Goal: Transaction & Acquisition: Purchase product/service

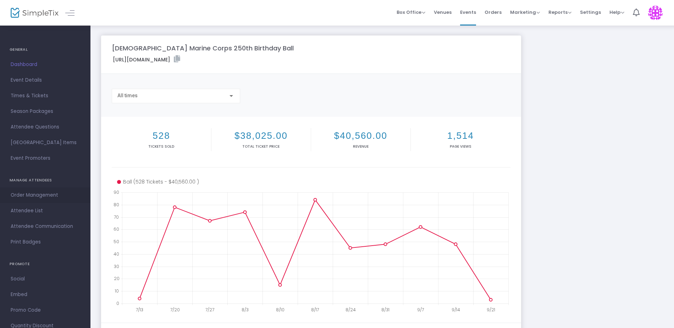
click at [37, 198] on span "Order Management" at bounding box center [45, 195] width 69 height 9
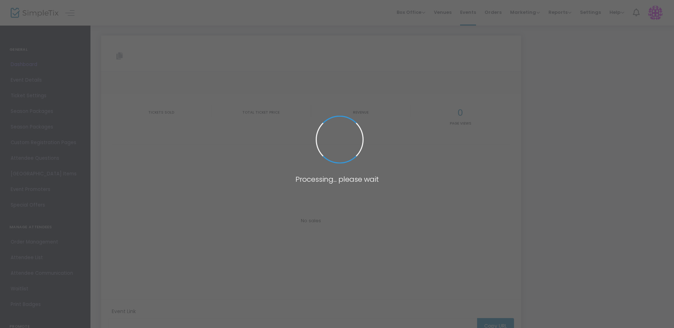
type input "https://www.simpletix.com/e/us-marine-corps-250th-birthday-ball-tickets-207222"
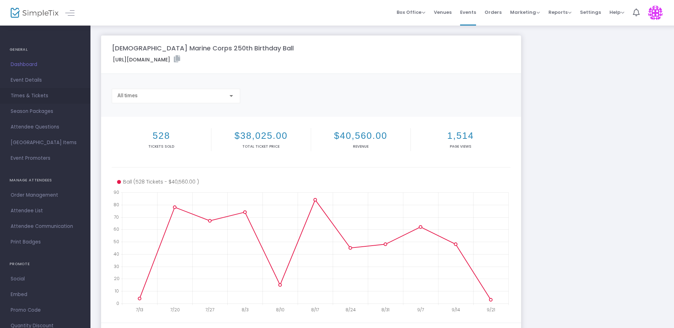
click at [33, 98] on span "Times & Tickets" at bounding box center [45, 95] width 69 height 9
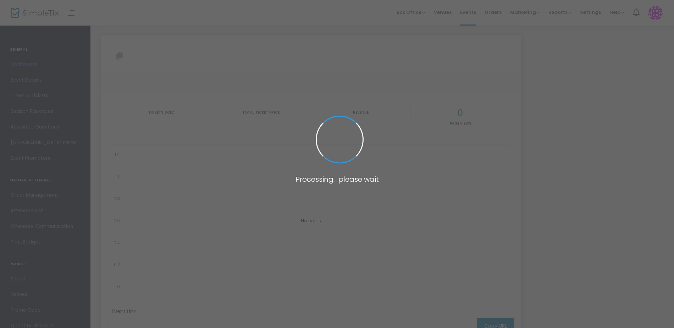
type input "[URL][DOMAIN_NAME]"
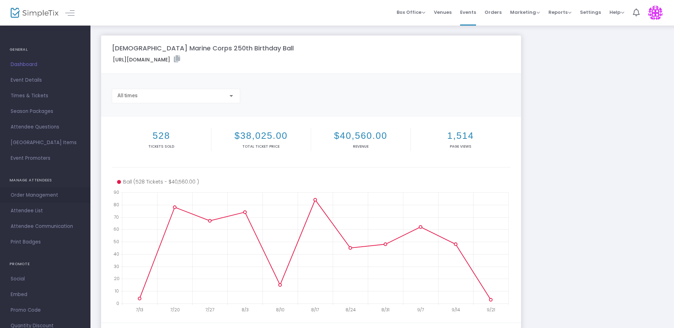
click at [29, 194] on span "Order Management" at bounding box center [45, 195] width 69 height 9
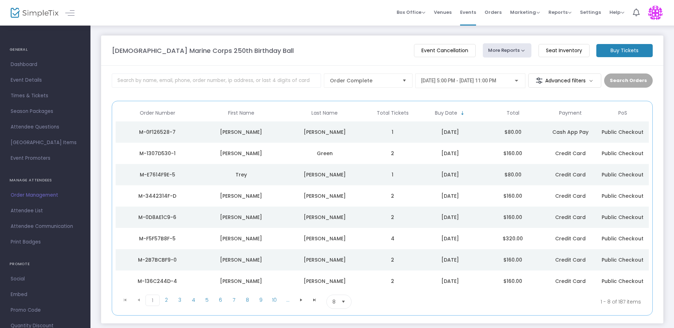
click at [617, 49] on m-button "Buy Tickets" at bounding box center [624, 50] width 56 height 13
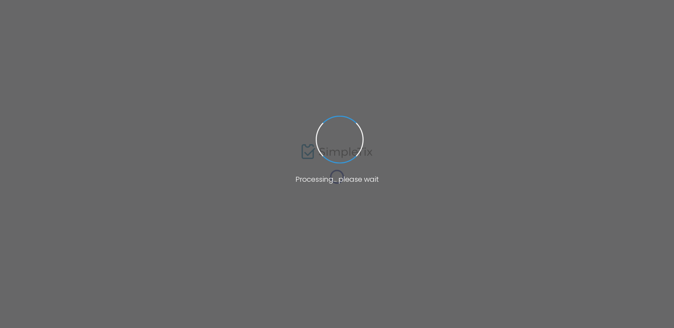
type input "[URL][DOMAIN_NAME]"
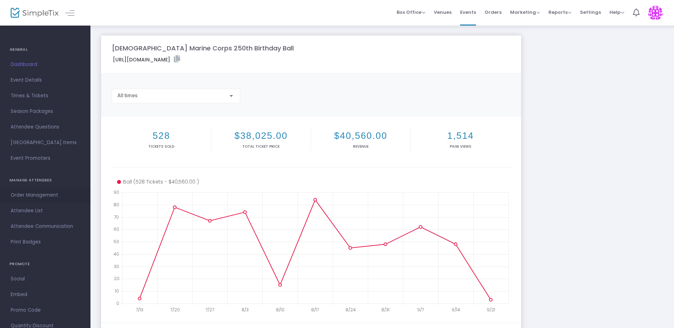
click at [38, 197] on span "Order Management" at bounding box center [45, 195] width 69 height 9
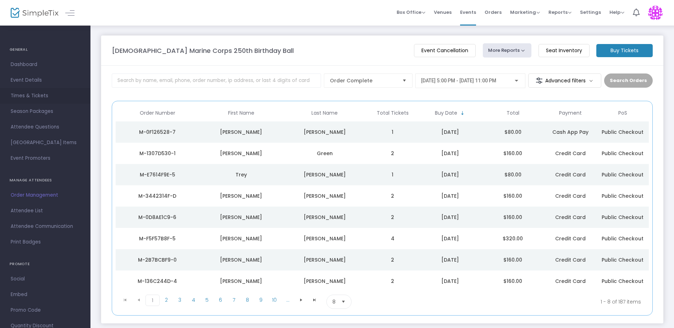
click at [28, 95] on span "Times & Tickets" at bounding box center [45, 95] width 69 height 9
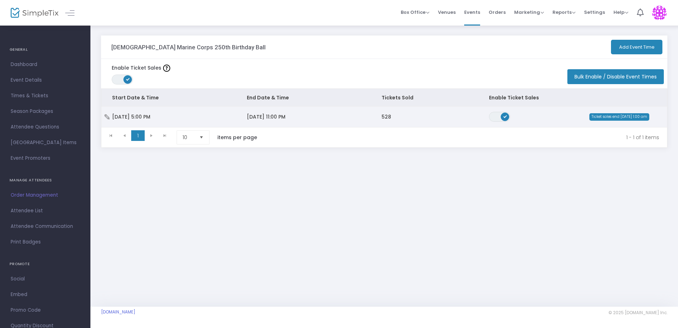
click at [347, 118] on td "[DATE] 11:00 PM" at bounding box center [303, 116] width 135 height 21
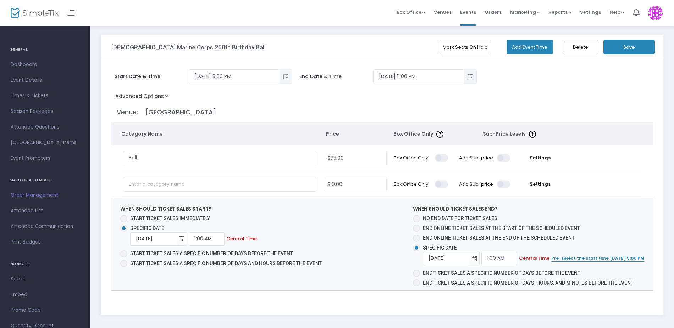
click at [472, 50] on button "Mark Seats On Hold" at bounding box center [465, 47] width 51 height 15
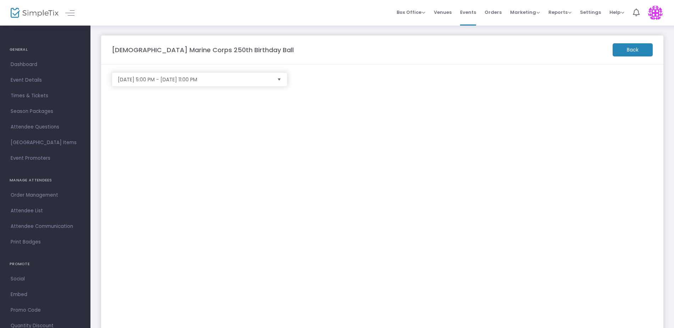
click at [638, 53] on m-button "Back" at bounding box center [633, 49] width 40 height 13
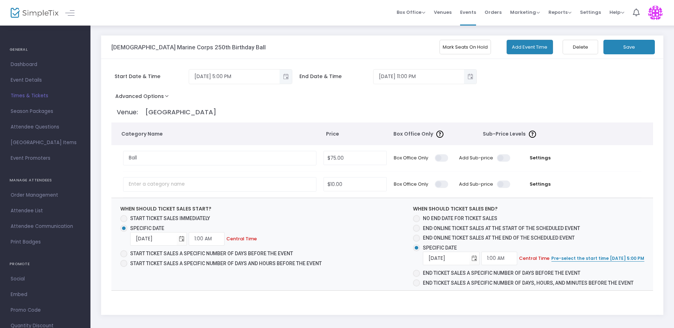
click at [481, 45] on button "Mark Seats On Hold" at bounding box center [465, 47] width 51 height 15
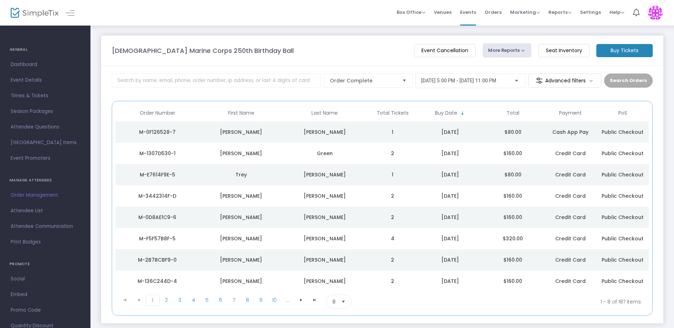
click at [621, 49] on m-button "Buy Tickets" at bounding box center [624, 50] width 56 height 13
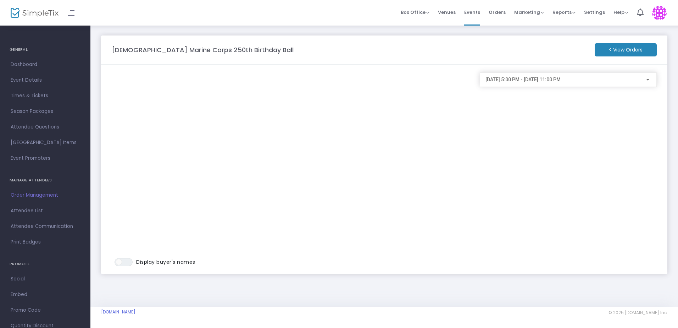
click at [618, 49] on m-button "< View Orders" at bounding box center [626, 49] width 62 height 13
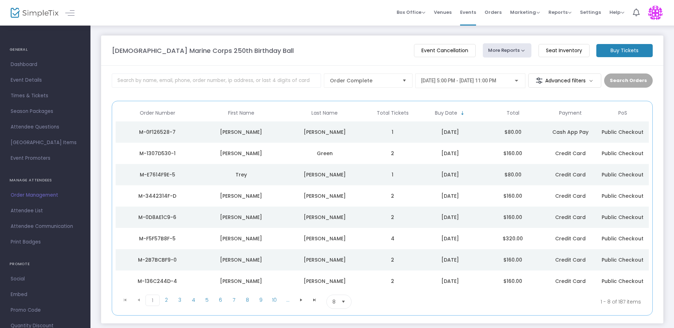
click at [617, 49] on m-button "Buy Tickets" at bounding box center [624, 50] width 56 height 13
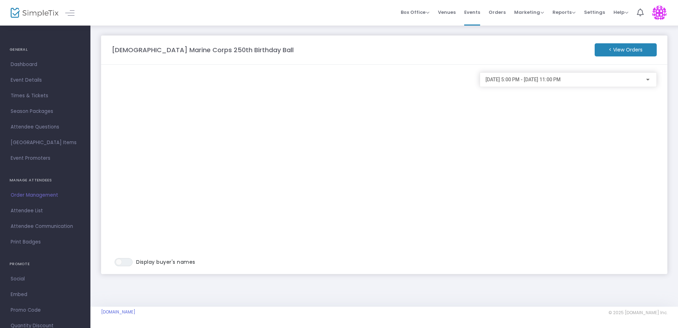
click at [40, 193] on span "Order Management" at bounding box center [45, 195] width 69 height 9
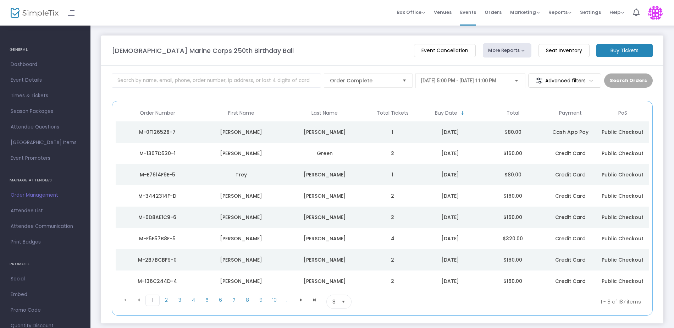
click at [407, 79] on span "Select" at bounding box center [404, 81] width 12 height 12
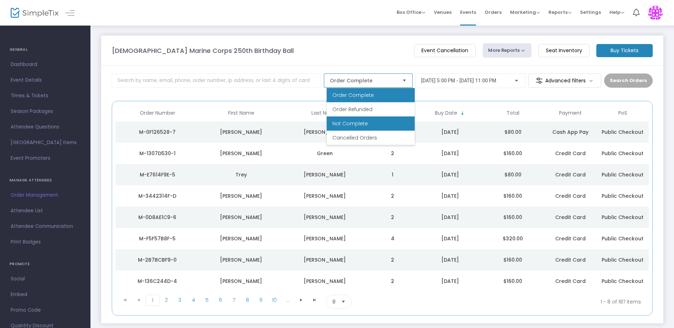
click at [372, 125] on li "Not Complete" at bounding box center [371, 123] width 88 height 14
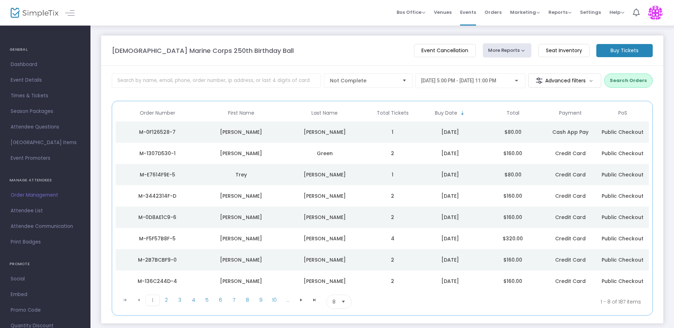
click at [639, 84] on button "Search Orders" at bounding box center [628, 80] width 49 height 14
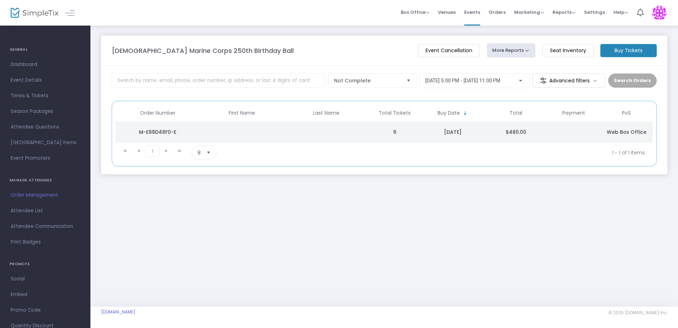
click at [177, 130] on div "M-E99D48F0-E" at bounding box center [157, 131] width 81 height 7
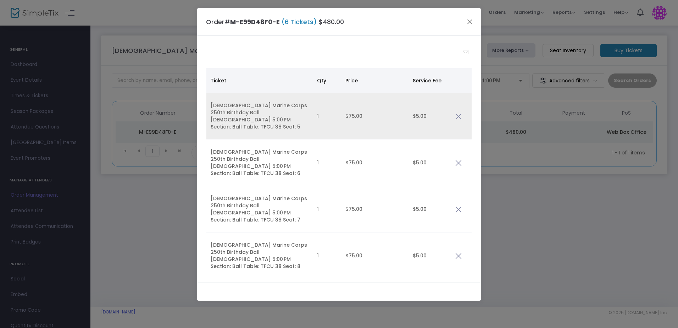
click at [456, 113] on img "Data table" at bounding box center [459, 116] width 6 height 6
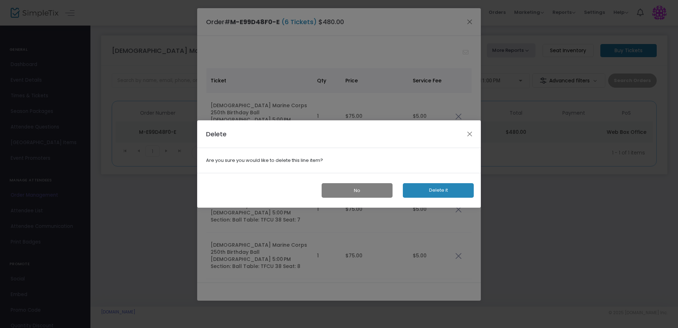
click at [446, 189] on button "Delete it" at bounding box center [438, 190] width 71 height 15
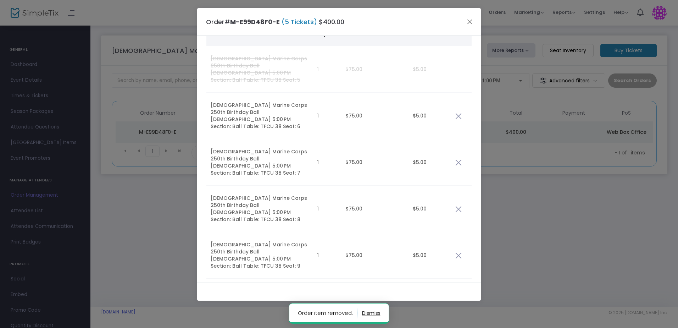
click at [459, 299] on img "Data table" at bounding box center [459, 302] width 6 height 6
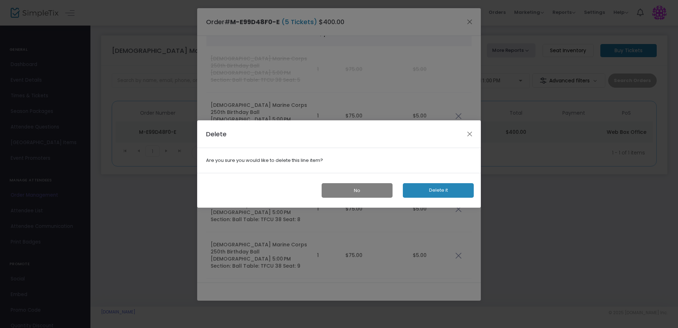
click at [443, 188] on button "Delete it" at bounding box center [438, 190] width 71 height 15
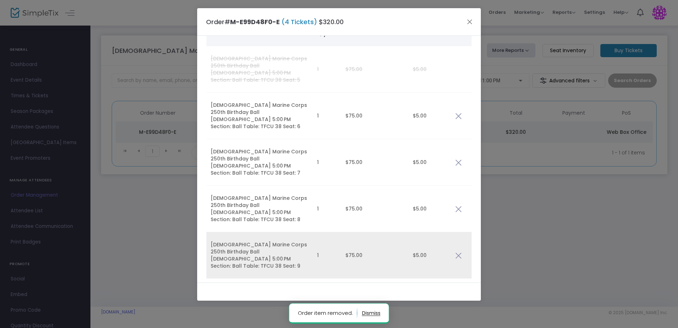
click at [457, 252] on img "Data table" at bounding box center [459, 255] width 6 height 6
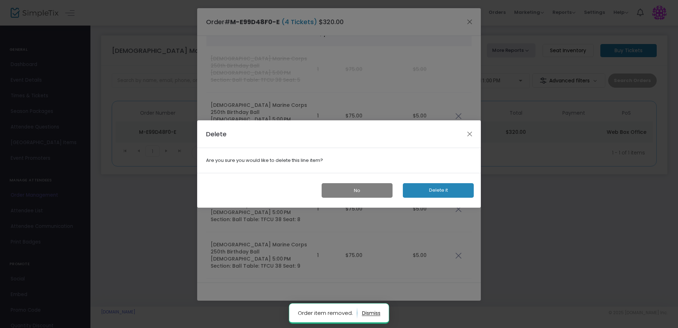
click at [448, 184] on button "Delete it" at bounding box center [438, 190] width 71 height 15
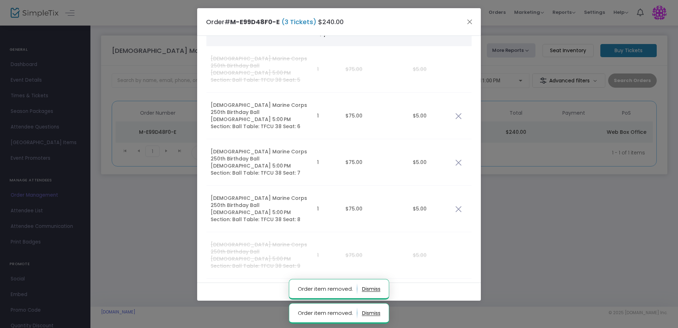
click at [457, 206] on img "Data table" at bounding box center [459, 209] width 6 height 6
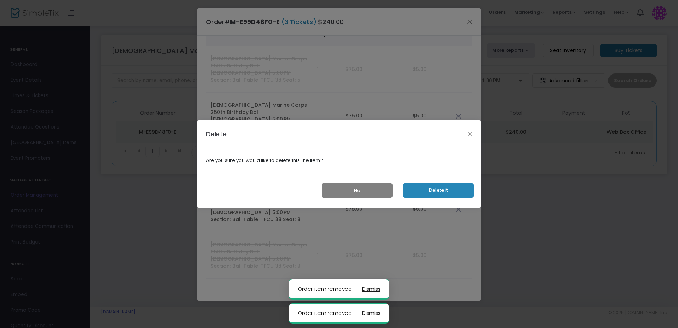
click at [453, 191] on button "Delete it" at bounding box center [438, 190] width 71 height 15
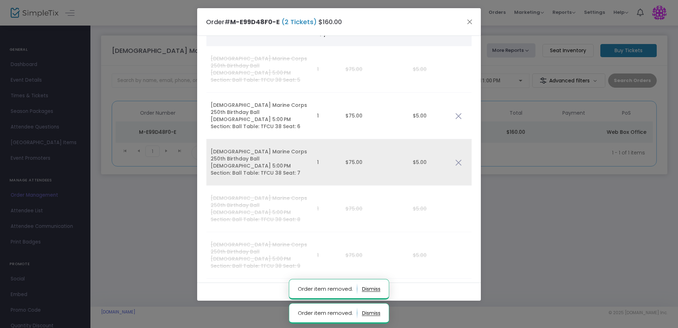
click at [457, 149] on td "Data table" at bounding box center [461, 162] width 21 height 46
click at [458, 159] on img "Data table" at bounding box center [459, 162] width 6 height 6
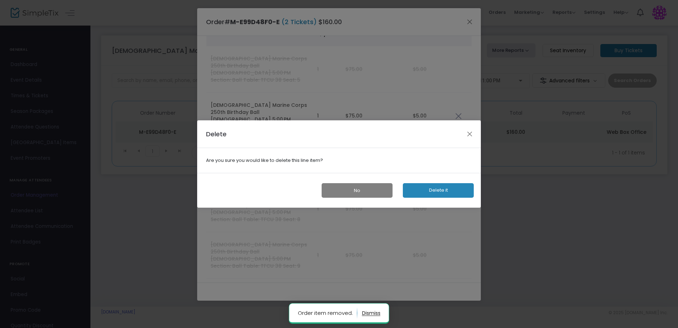
click at [443, 191] on button "Delete it" at bounding box center [438, 190] width 71 height 15
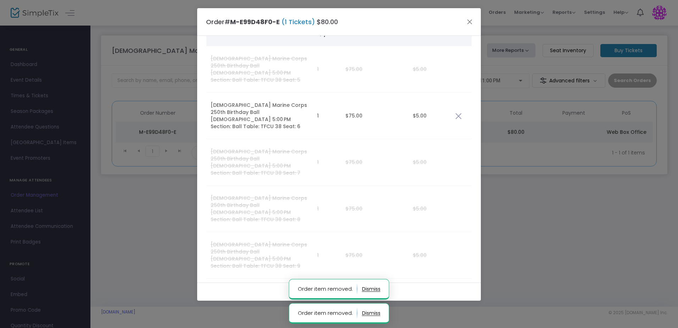
click at [457, 113] on img "Data table" at bounding box center [459, 116] width 6 height 6
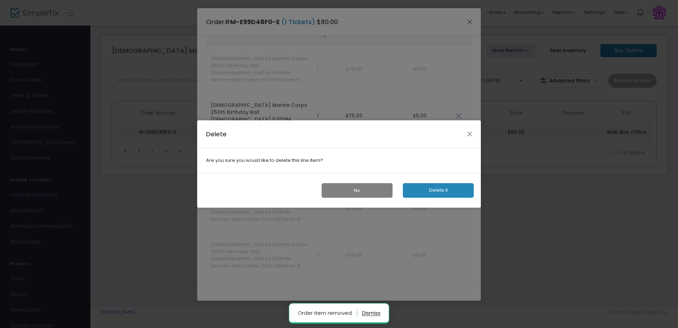
click at [461, 193] on button "Delete it" at bounding box center [438, 190] width 71 height 15
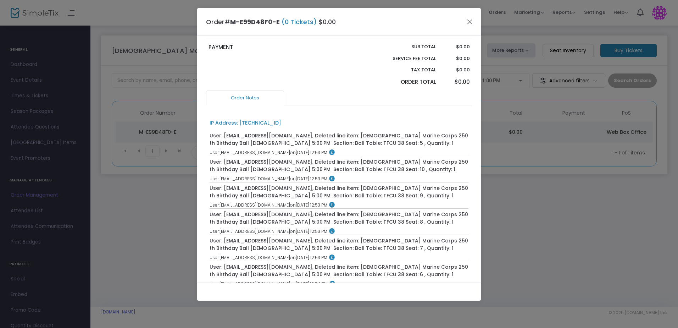
scroll to position [387, 0]
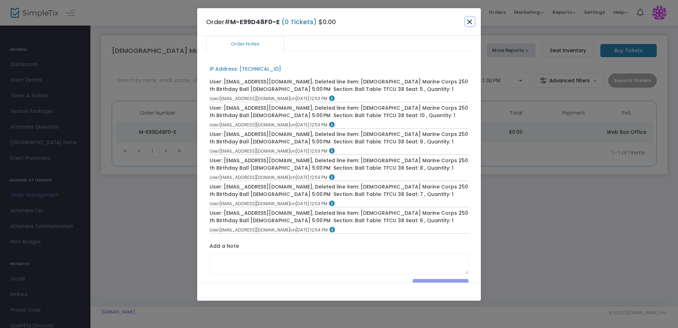
click at [468, 22] on button "Close" at bounding box center [469, 21] width 9 height 9
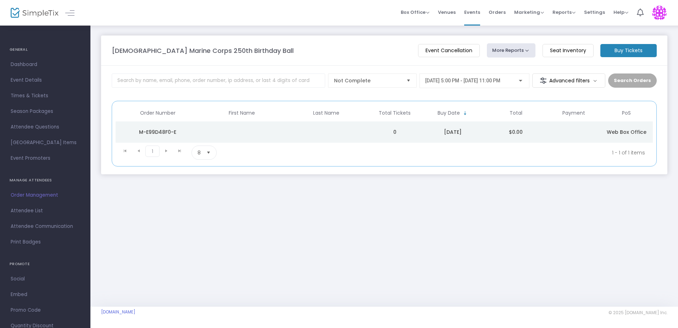
click at [619, 50] on m-button "Buy Tickets" at bounding box center [629, 50] width 56 height 13
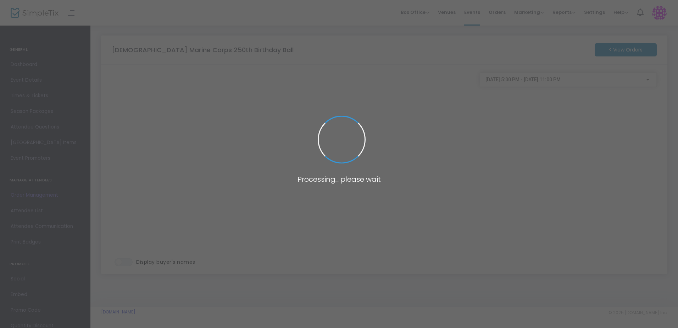
click at [271, 137] on span at bounding box center [339, 164] width 678 height 328
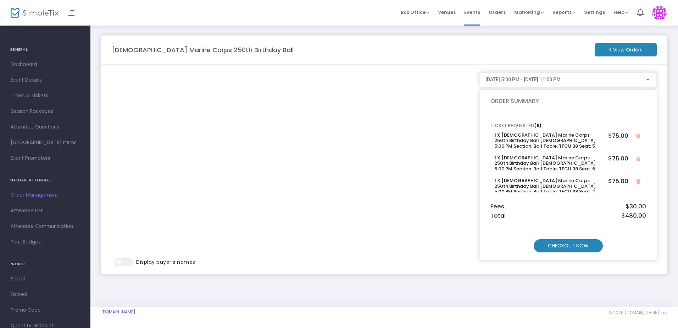
click at [573, 242] on m-button "CHECKOUT NOW" at bounding box center [568, 245] width 69 height 13
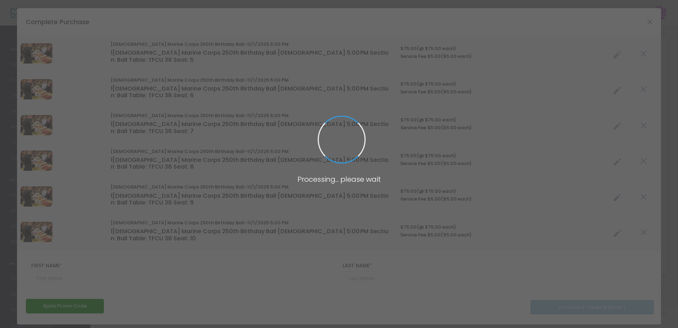
type input "Oklahoma"
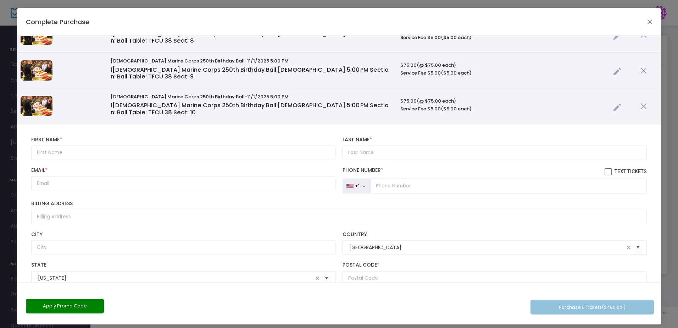
scroll to position [142, 0]
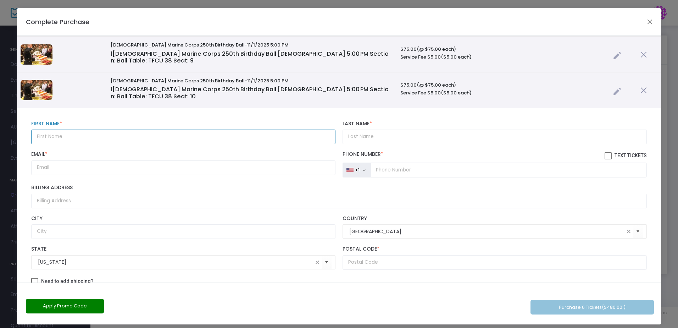
click at [61, 129] on input "text" at bounding box center [183, 136] width 304 height 15
type input "Valerie"
type input "robertss@tinkerfcu.org"
type input "715 Metropolitan Avenue"
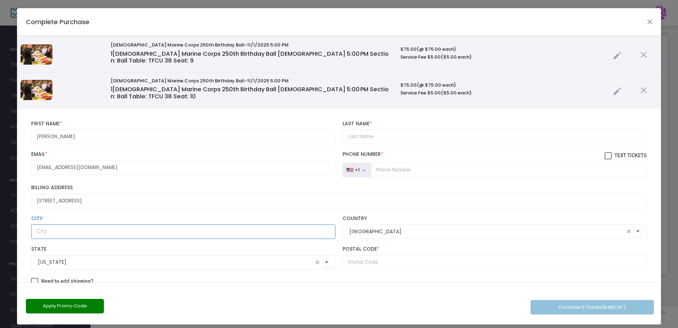
type input "Oklahoma City"
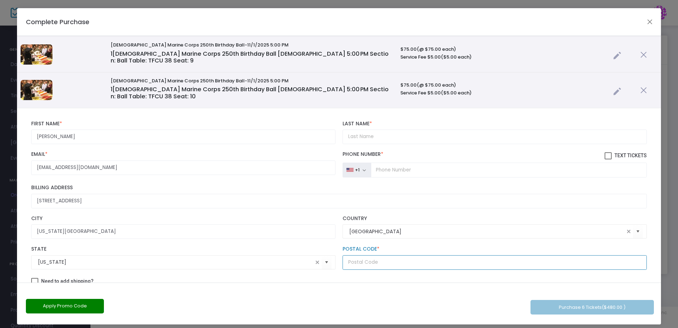
type input "73108"
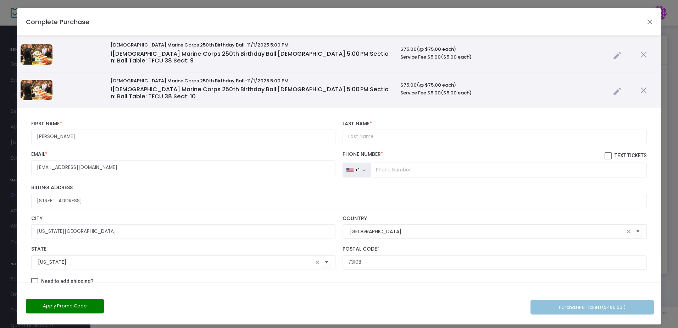
type input "Valerie"
type input "West"
type input "Valerie"
type input "West Guest"
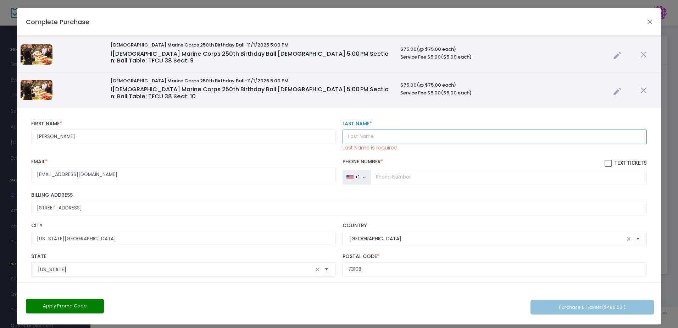
click at [374, 129] on input "Last Name *" at bounding box center [495, 136] width 304 height 15
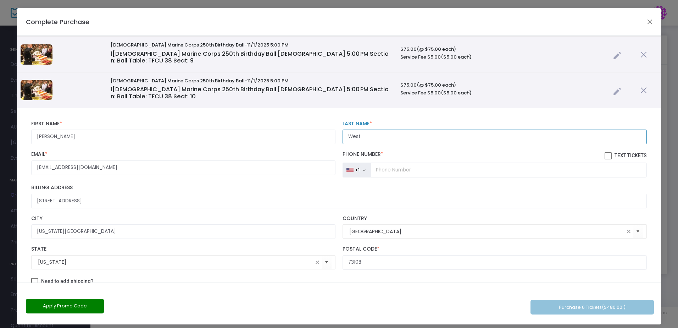
type input "West"
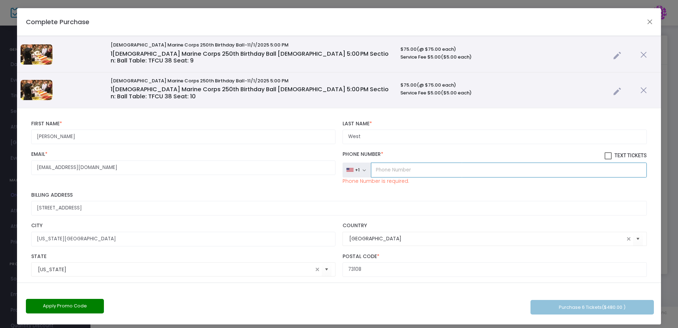
click at [393, 162] on input "tel" at bounding box center [509, 169] width 276 height 15
type input "(405) 881-9752"
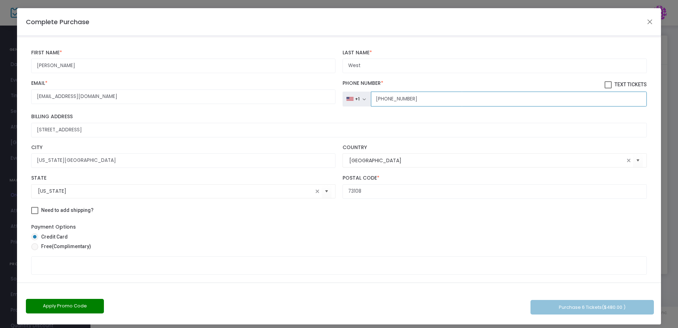
scroll to position [248, 0]
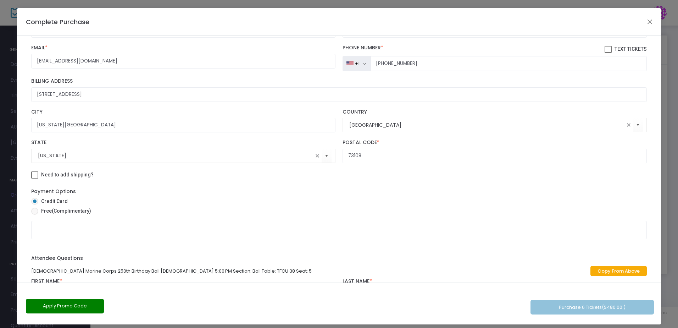
click at [35, 208] on span at bounding box center [34, 211] width 7 height 7
click at [35, 215] on input "Free (Complimentary)" at bounding box center [34, 215] width 0 height 0
radio input "true"
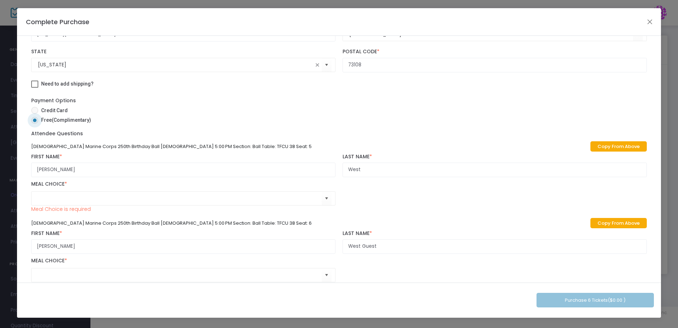
scroll to position [355, 0]
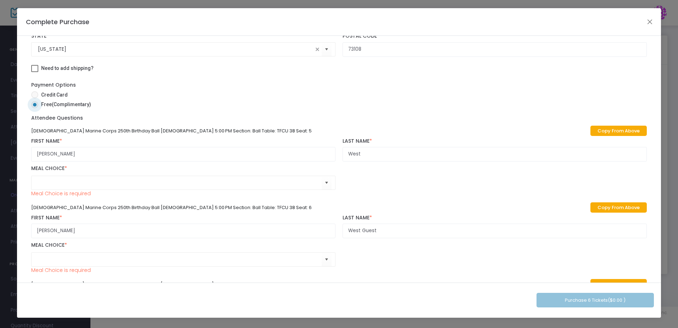
click at [626, 126] on link "Copy From Above" at bounding box center [619, 131] width 56 height 10
click at [321, 177] on span "Select" at bounding box center [327, 183] width 12 height 12
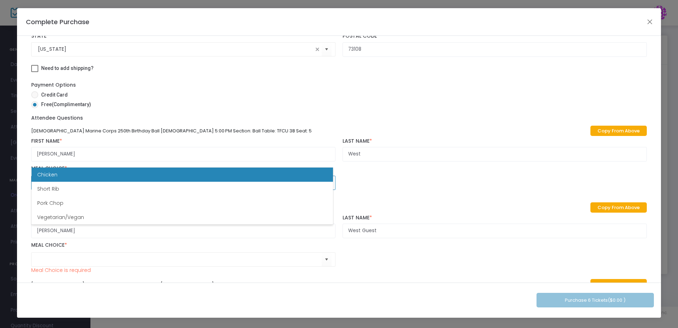
click at [277, 177] on li "Chicken" at bounding box center [183, 174] width 302 height 14
type input "Chicken"
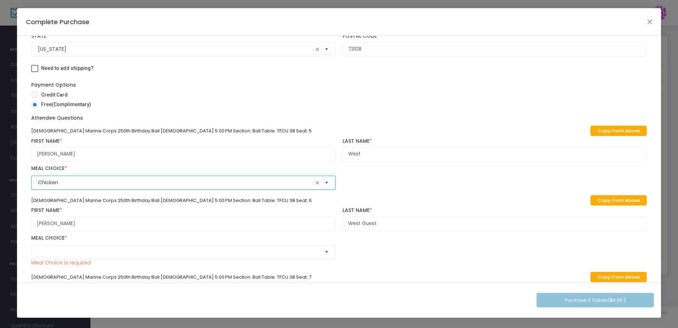
click at [326, 246] on span "Select" at bounding box center [327, 252] width 12 height 12
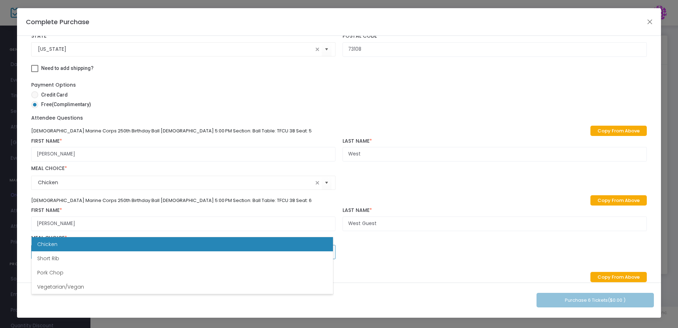
click at [292, 244] on li "Chicken" at bounding box center [183, 244] width 302 height 14
type input "Chicken"
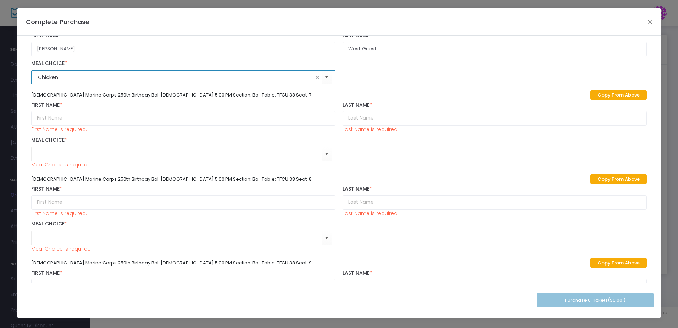
scroll to position [532, 0]
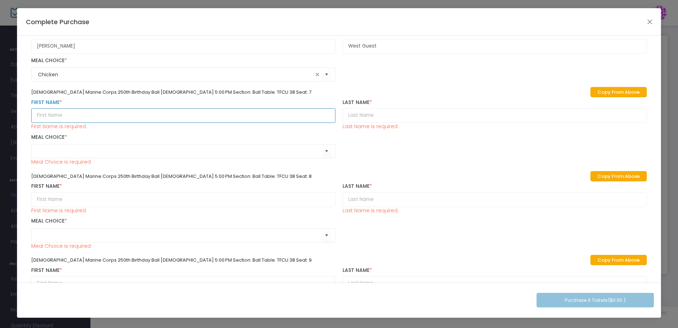
click at [268, 108] on input "text" at bounding box center [183, 115] width 304 height 15
type input "Andrew"
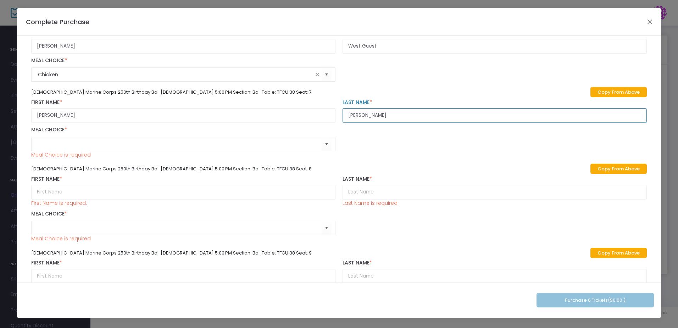
type input "Akard"
click at [324, 138] on span "Select" at bounding box center [327, 144] width 12 height 12
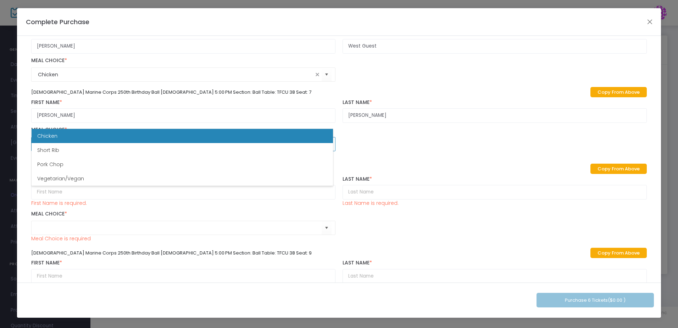
click at [318, 137] on li "Chicken" at bounding box center [183, 136] width 302 height 14
type input "Chicken"
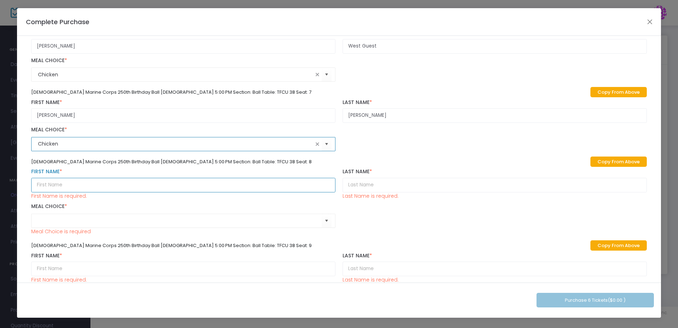
click at [225, 178] on input "text" at bounding box center [183, 185] width 304 height 15
type input "Alexis"
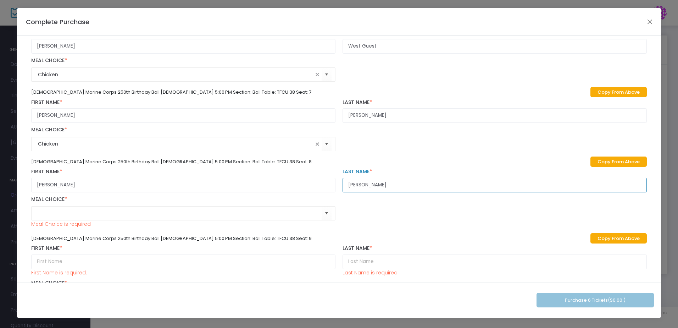
type input "Akard"
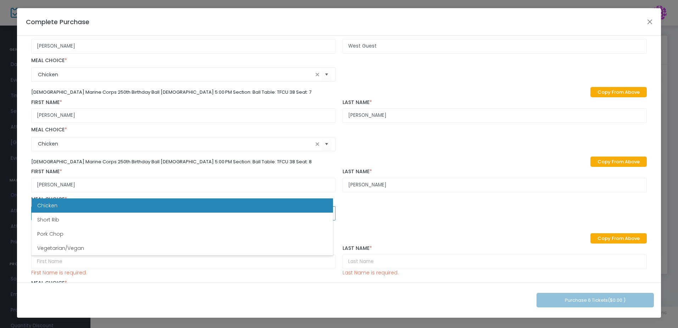
click at [181, 209] on li "Chicken" at bounding box center [183, 205] width 302 height 14
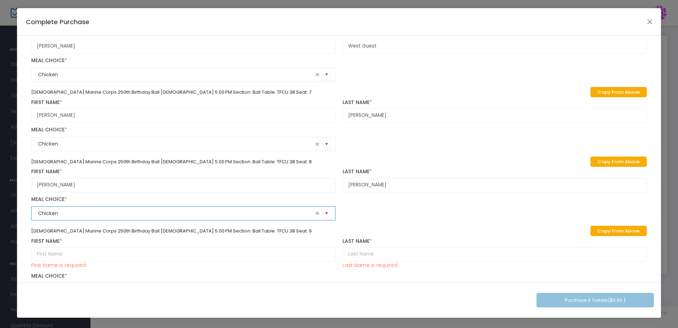
type input "Chicken"
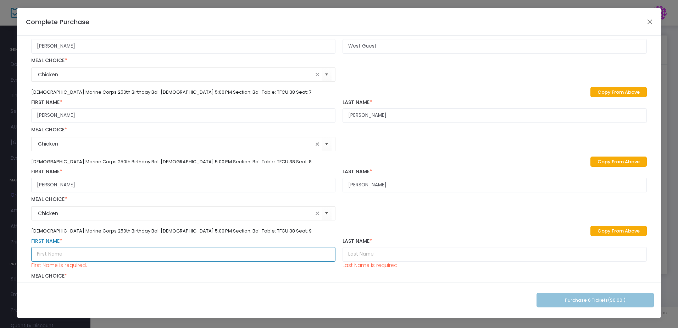
click at [290, 247] on input "text" at bounding box center [183, 254] width 304 height 15
type input "Cordney"
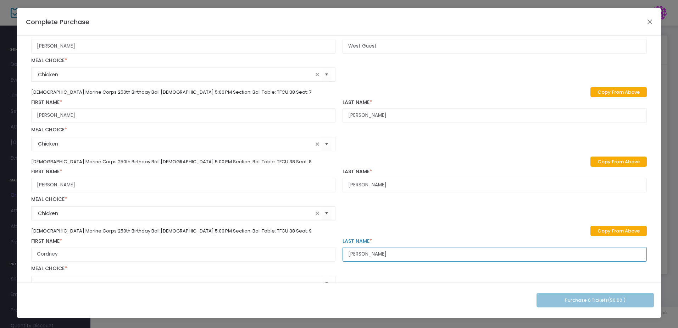
type input "McClain"
